Goal: Task Accomplishment & Management: Manage account settings

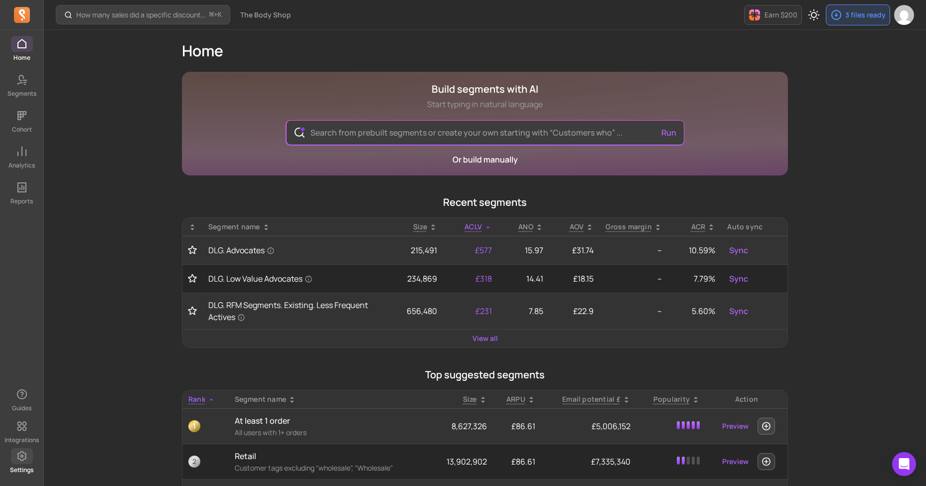
click at [30, 449] on span at bounding box center [22, 456] width 22 height 16
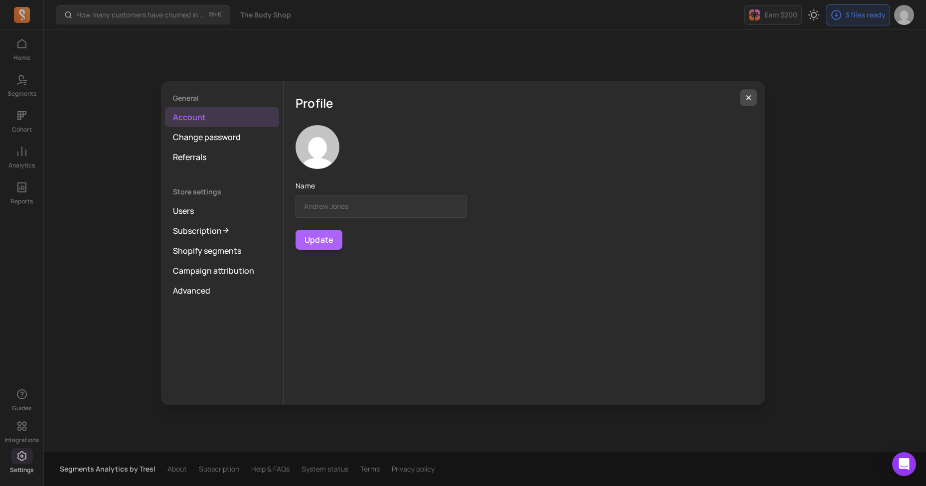
click at [756, 95] on button "button" at bounding box center [748, 97] width 17 height 17
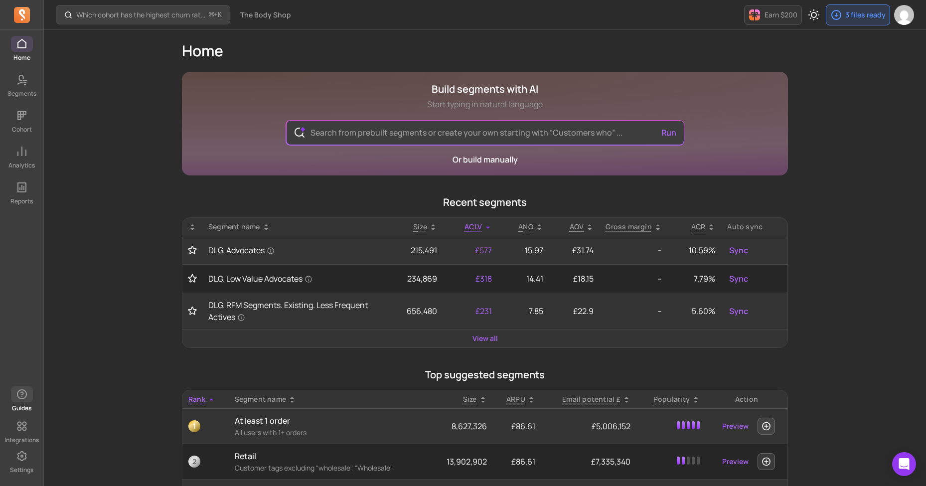
click at [22, 398] on icon "button" at bounding box center [22, 394] width 12 height 12
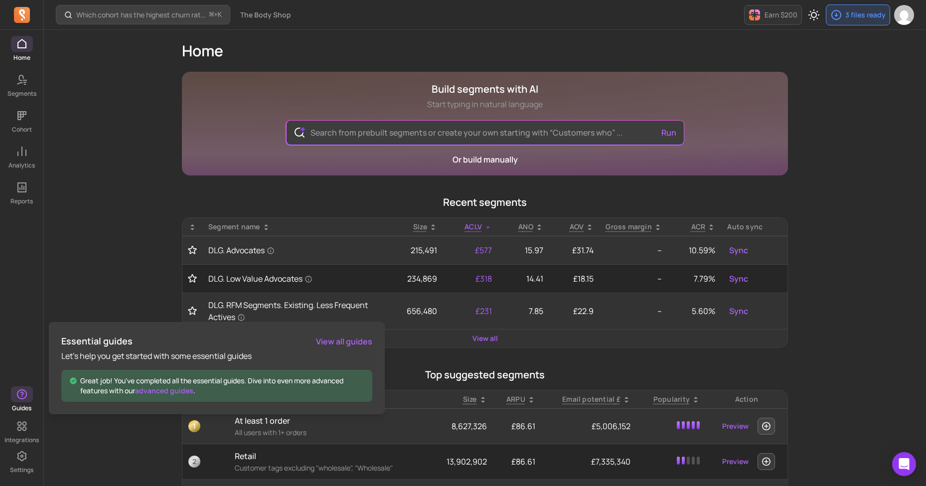
click at [349, 329] on div "Essential guides View all guides Let’s help you get started with some essential…" at bounding box center [217, 368] width 336 height 92
click at [349, 342] on link "View all guides" at bounding box center [344, 341] width 56 height 12
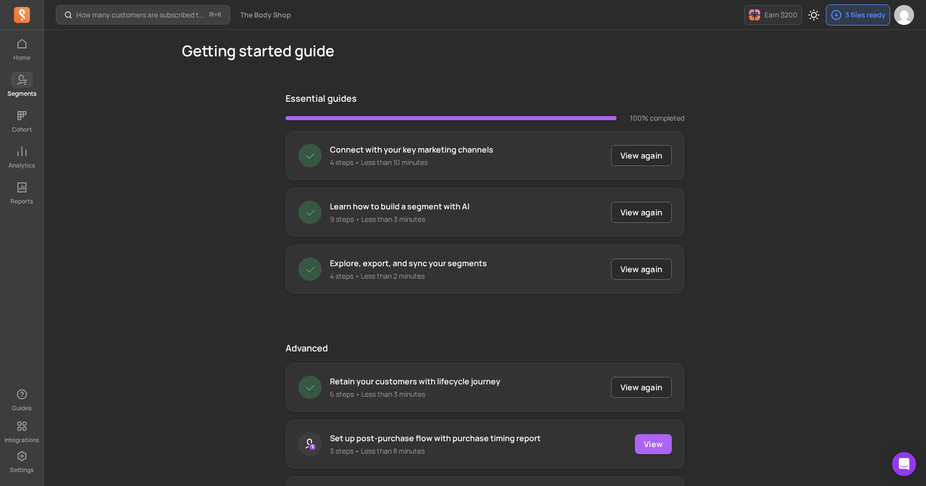
click at [21, 75] on icon at bounding box center [22, 80] width 12 height 12
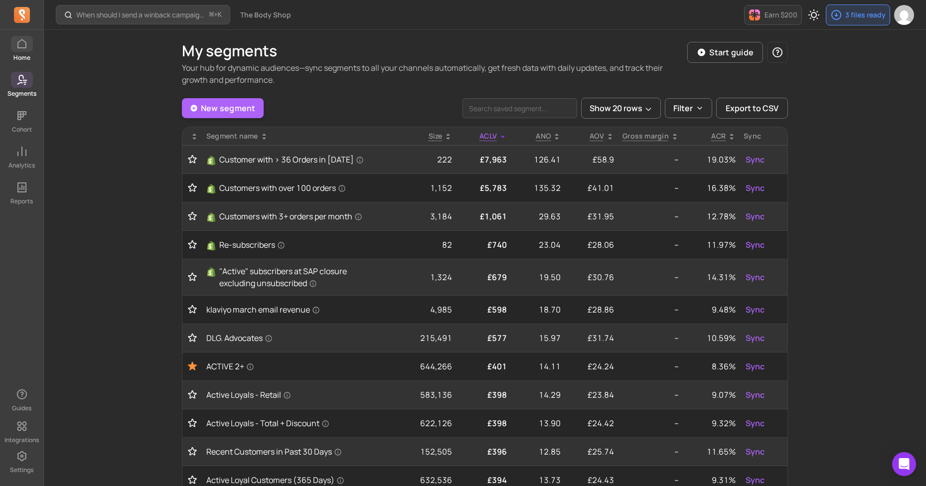
click at [23, 47] on icon at bounding box center [22, 44] width 12 height 12
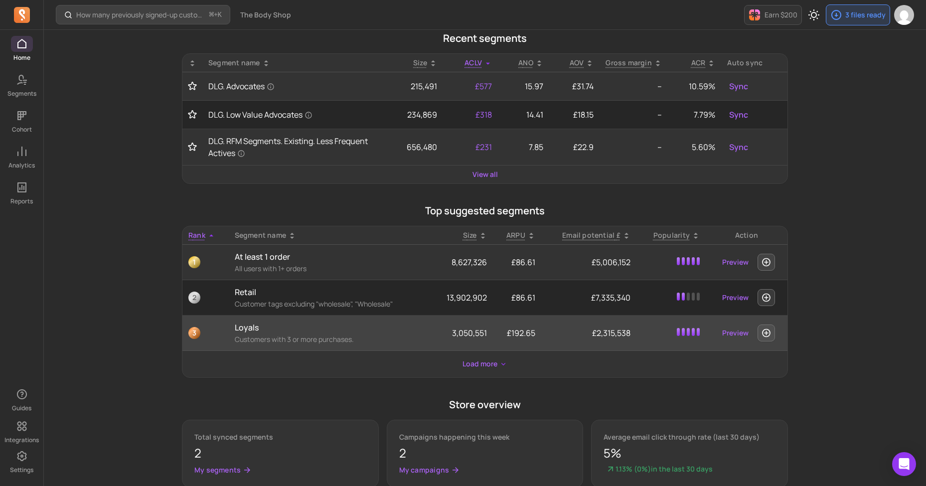
scroll to position [164, 0]
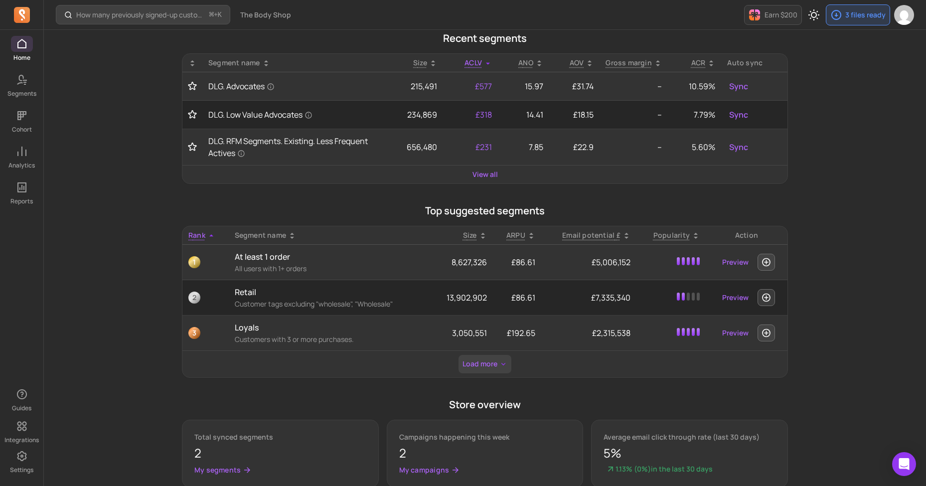
click at [478, 364] on button "Load more" at bounding box center [484, 364] width 53 height 18
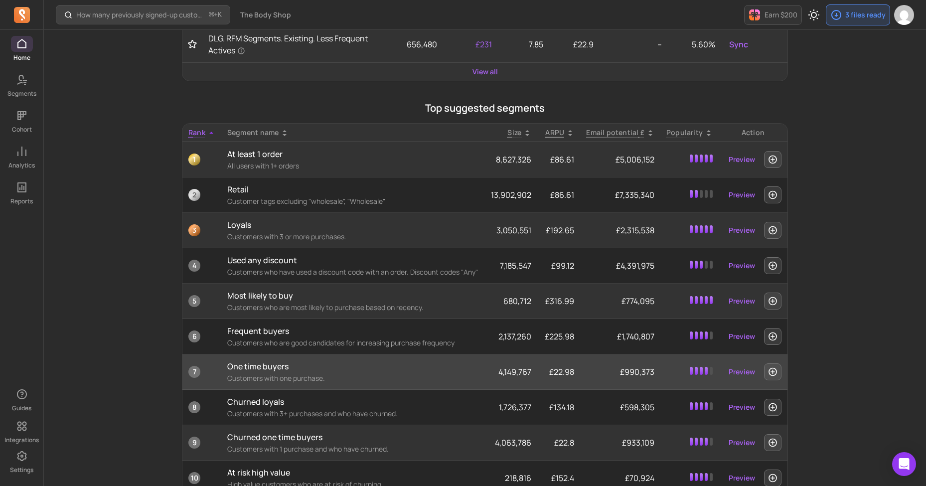
scroll to position [299, 0]
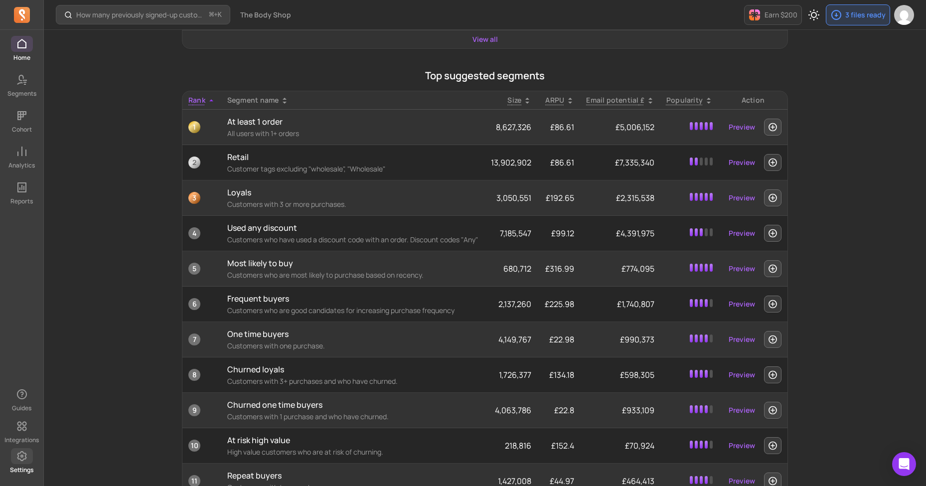
click at [23, 456] on icon at bounding box center [21, 456] width 9 height 10
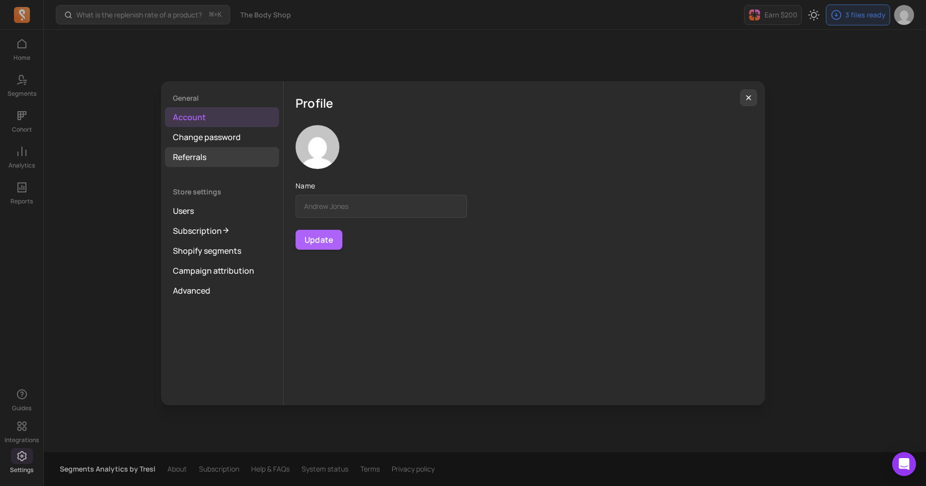
click at [206, 153] on link "Referrals" at bounding box center [222, 157] width 114 height 20
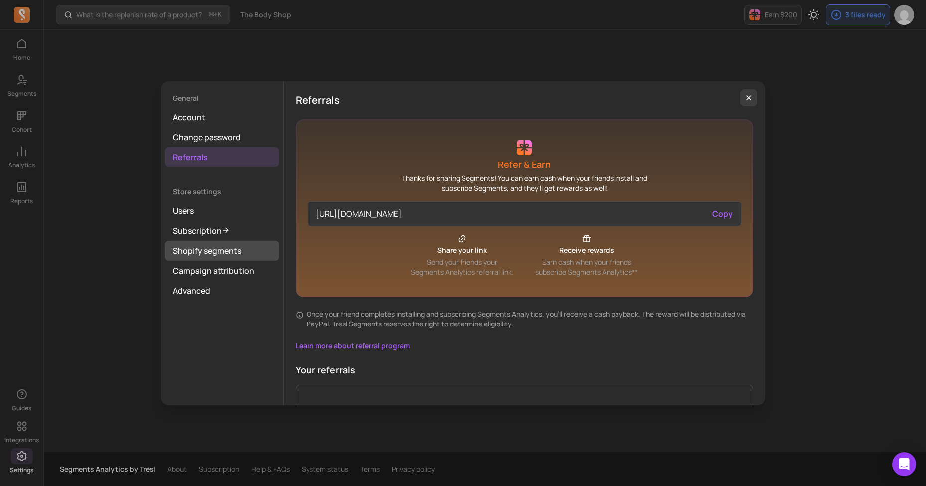
click at [201, 258] on link "Shopify segments" at bounding box center [222, 251] width 114 height 20
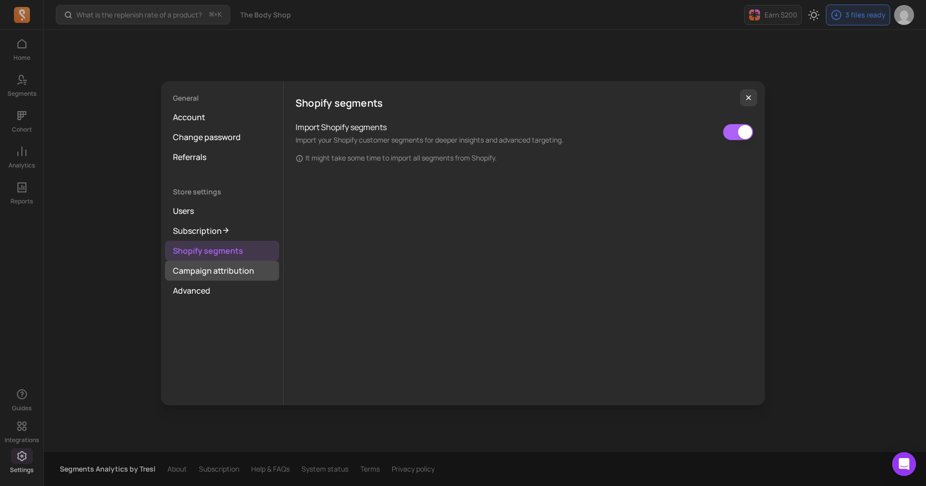
click at [212, 267] on link "Campaign attribution" at bounding box center [222, 271] width 114 height 20
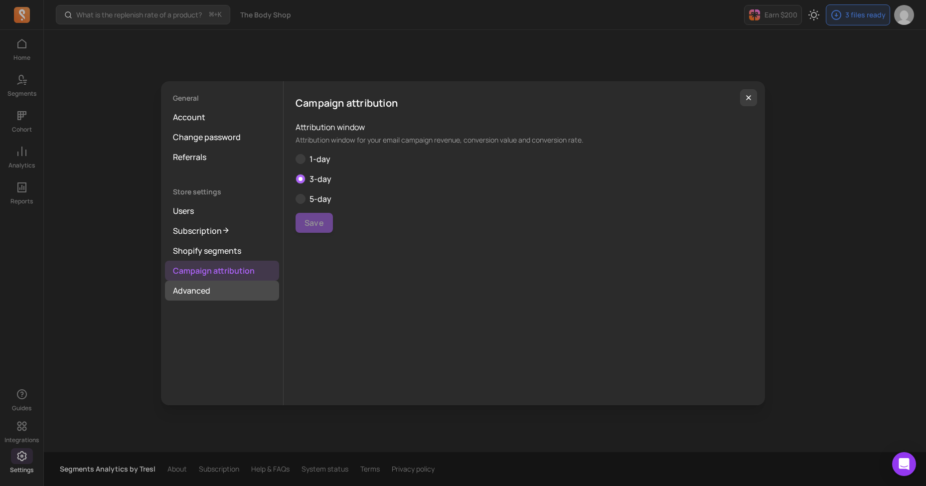
click at [202, 289] on link "Advanced" at bounding box center [222, 290] width 114 height 20
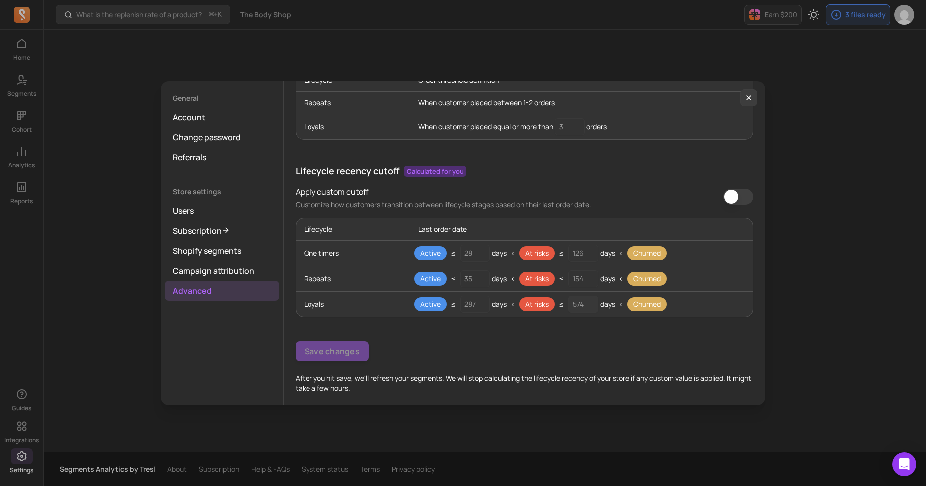
scroll to position [110, 0]
click at [28, 204] on div "General Account Change password Referrals Store settings Users Subscription Sho…" at bounding box center [463, 243] width 910 height 470
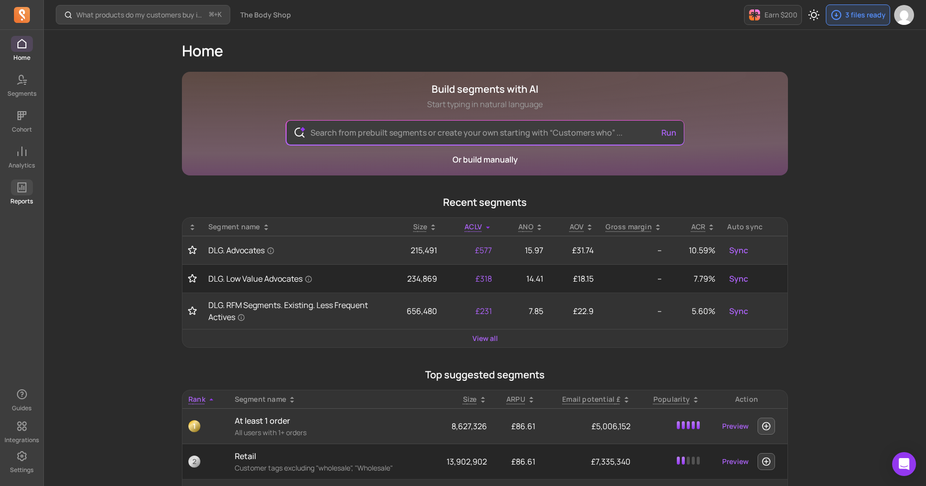
scroll to position [299, 0]
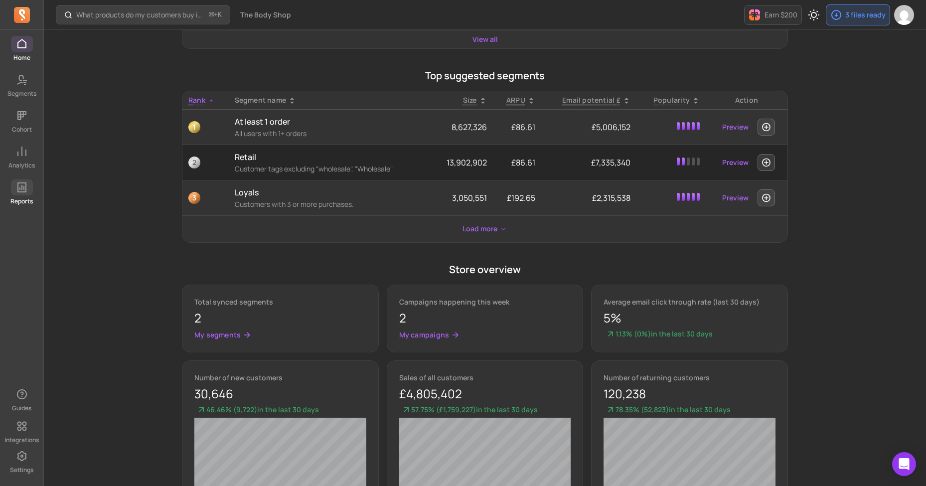
click at [24, 181] on icon at bounding box center [22, 187] width 12 height 12
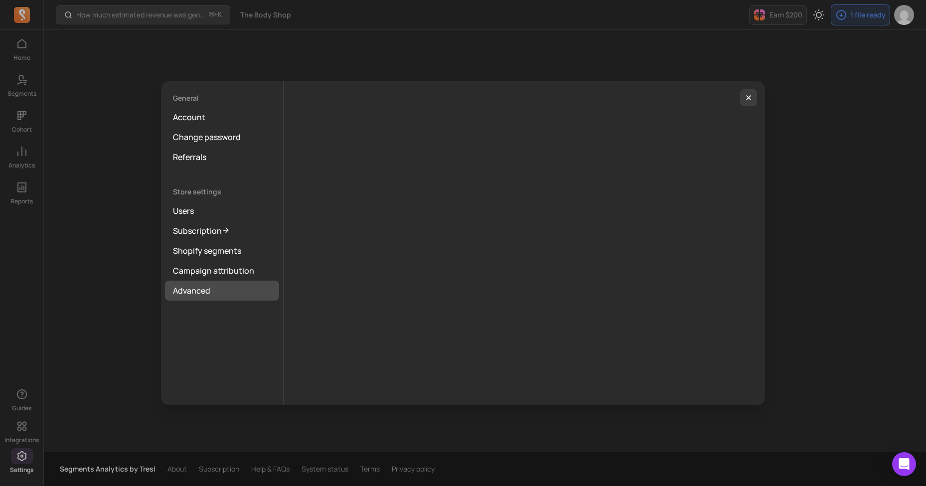
click at [226, 286] on link "Advanced" at bounding box center [222, 290] width 114 height 20
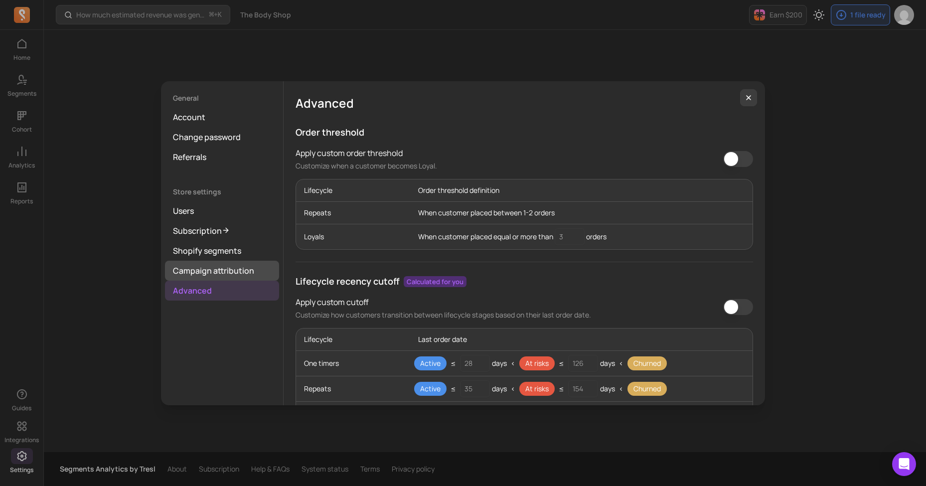
click at [204, 277] on link "Campaign attribution" at bounding box center [222, 271] width 114 height 20
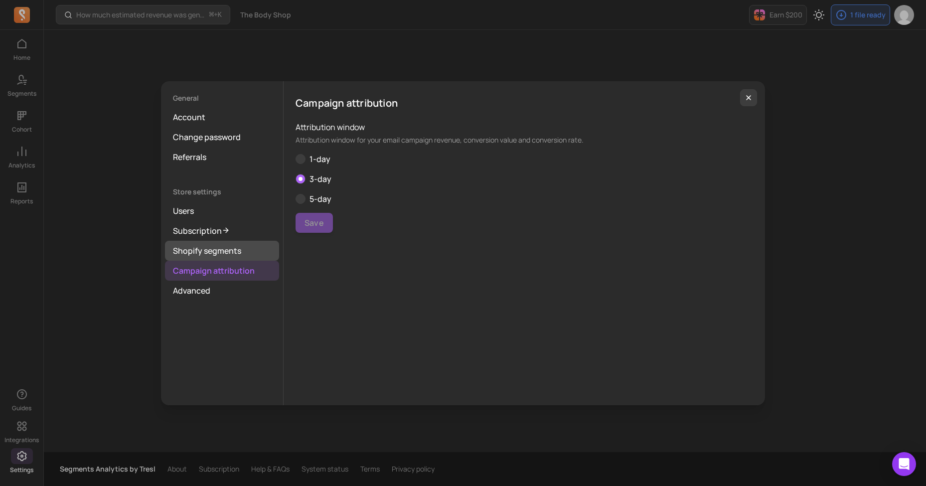
click at [218, 249] on link "Shopify segments" at bounding box center [222, 251] width 114 height 20
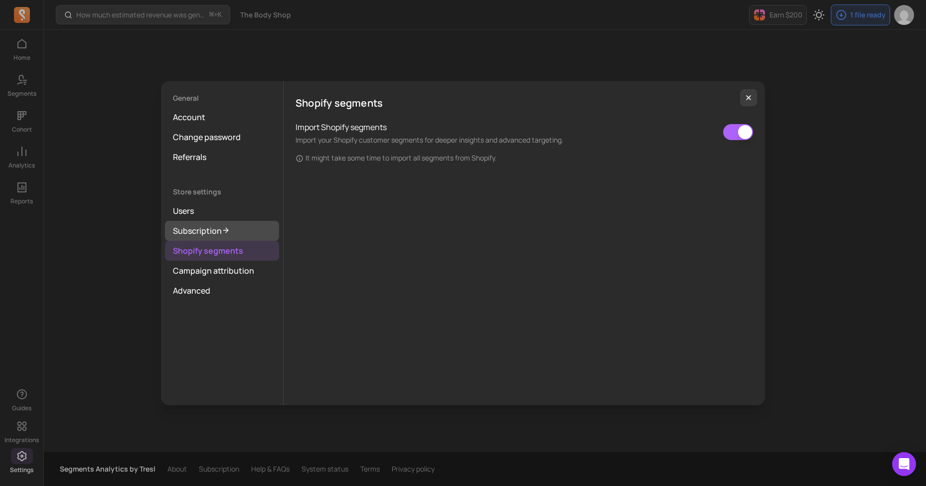
click at [225, 228] on icon at bounding box center [226, 230] width 8 height 8
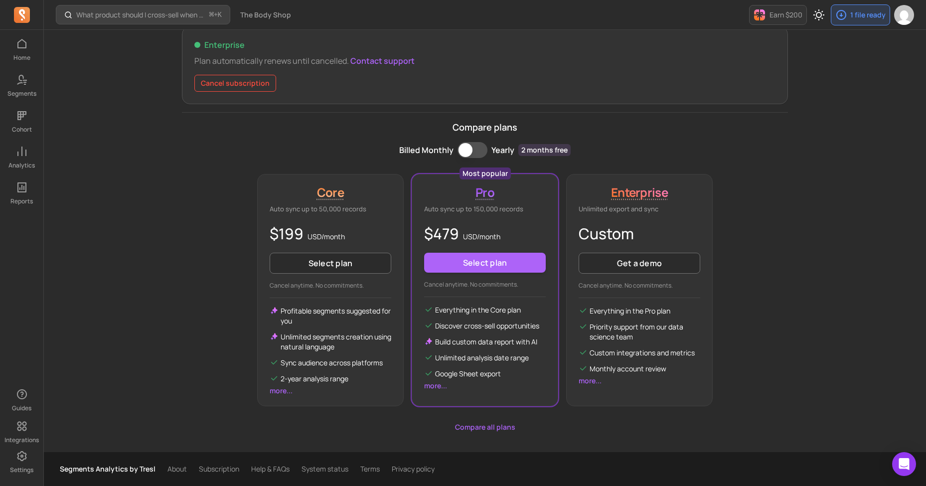
scroll to position [94, 0]
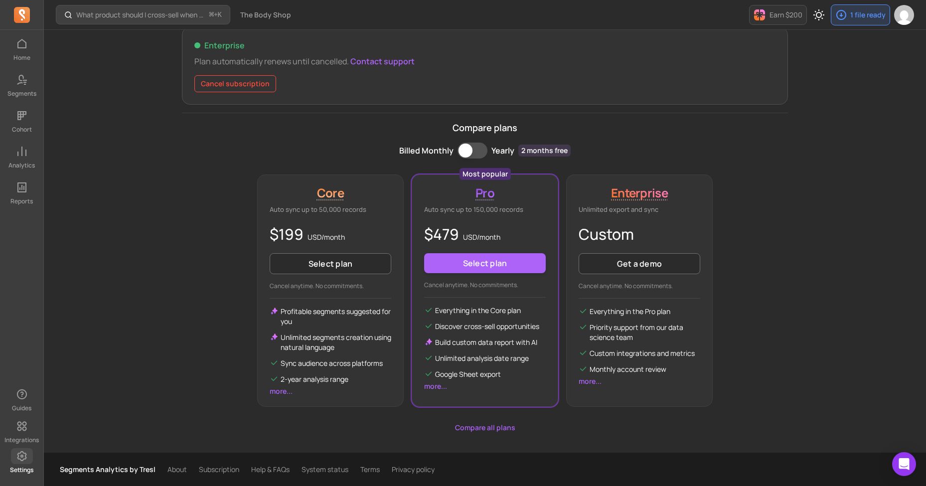
click at [17, 464] on link "Settings" at bounding box center [21, 461] width 43 height 26
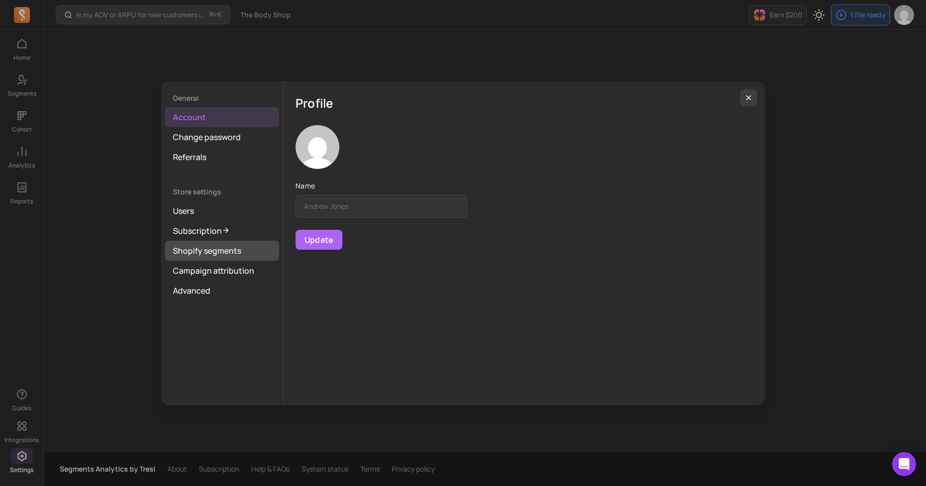
click at [220, 246] on link "Shopify segments" at bounding box center [222, 251] width 114 height 20
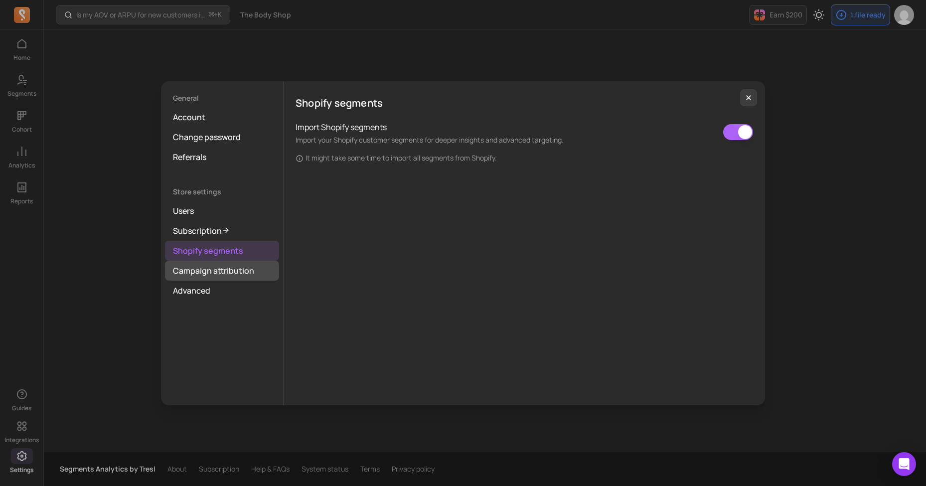
click at [226, 257] on link "Shopify segments" at bounding box center [222, 251] width 114 height 20
click at [229, 280] on link "Advanced" at bounding box center [222, 290] width 114 height 20
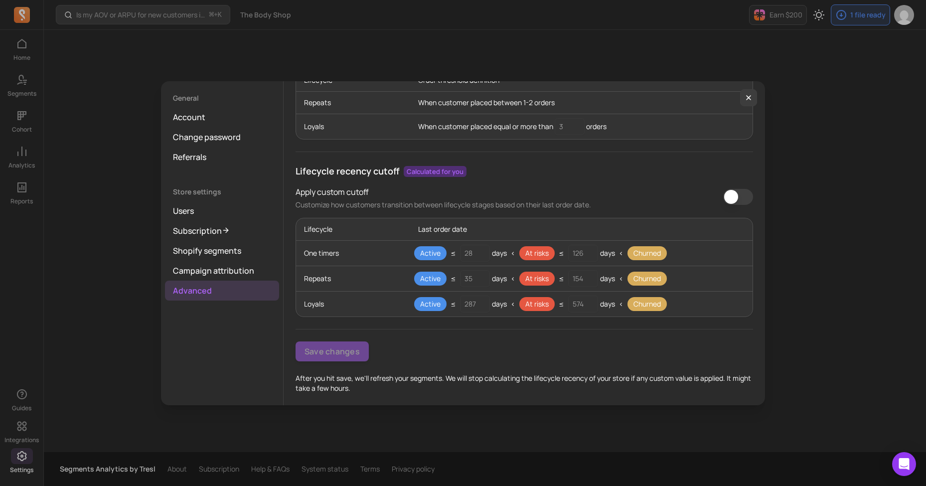
scroll to position [110, 0]
click at [211, 287] on link "Advanced" at bounding box center [222, 290] width 114 height 20
click at [214, 275] on link "Campaign attribution" at bounding box center [222, 271] width 114 height 20
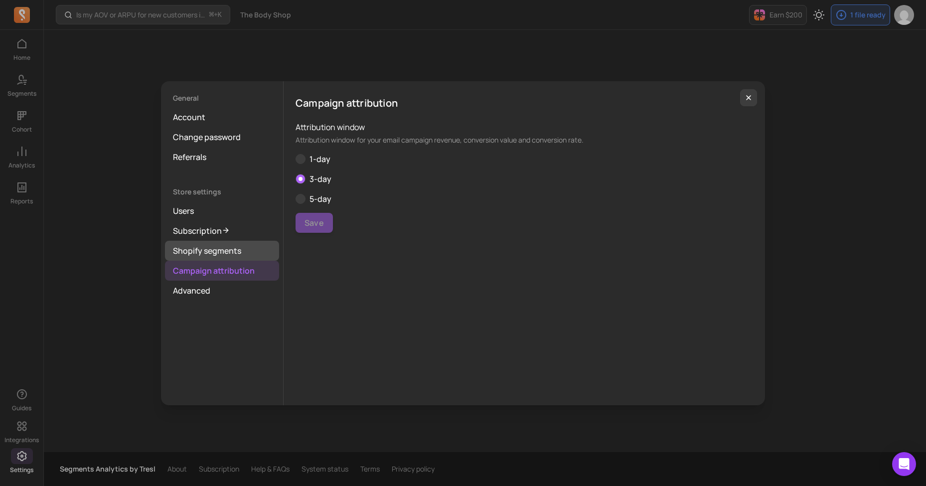
click at [225, 243] on link "Shopify segments" at bounding box center [222, 251] width 114 height 20
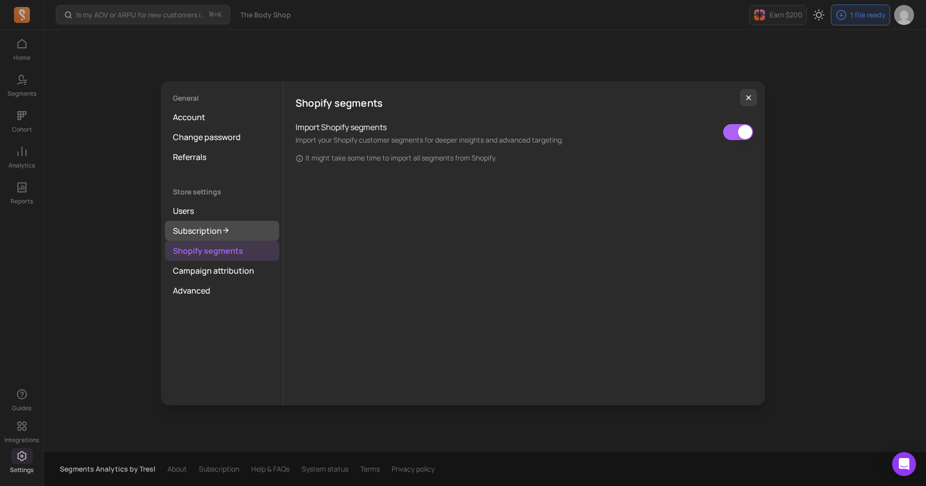
click at [214, 229] on link "Subscription" at bounding box center [222, 231] width 114 height 20
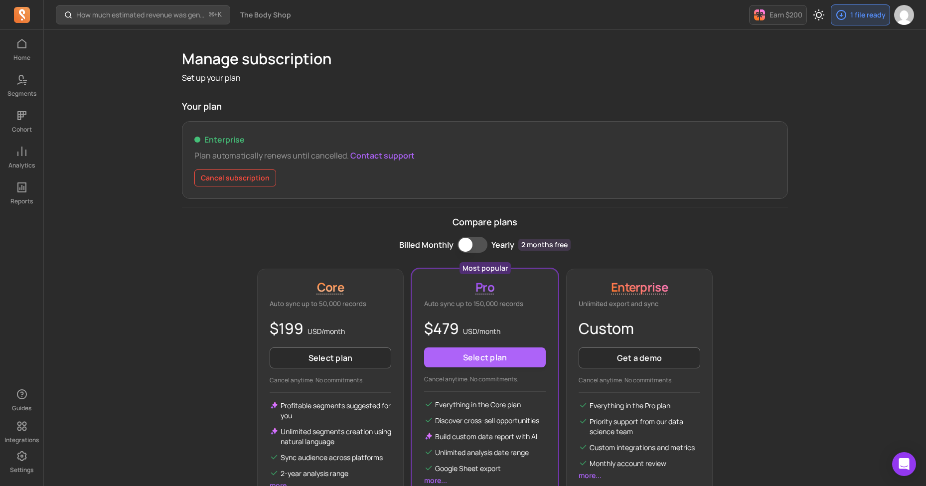
scroll to position [30, 0]
